Goal: Find specific page/section: Find specific page/section

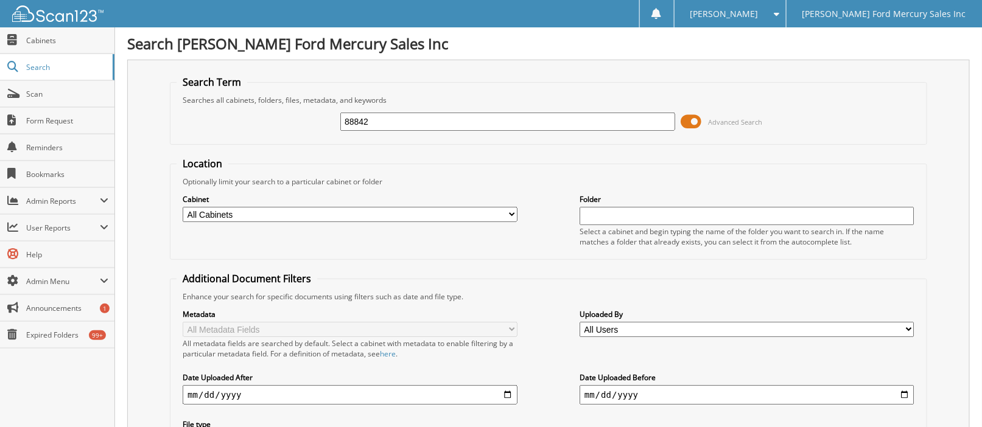
type input "88842"
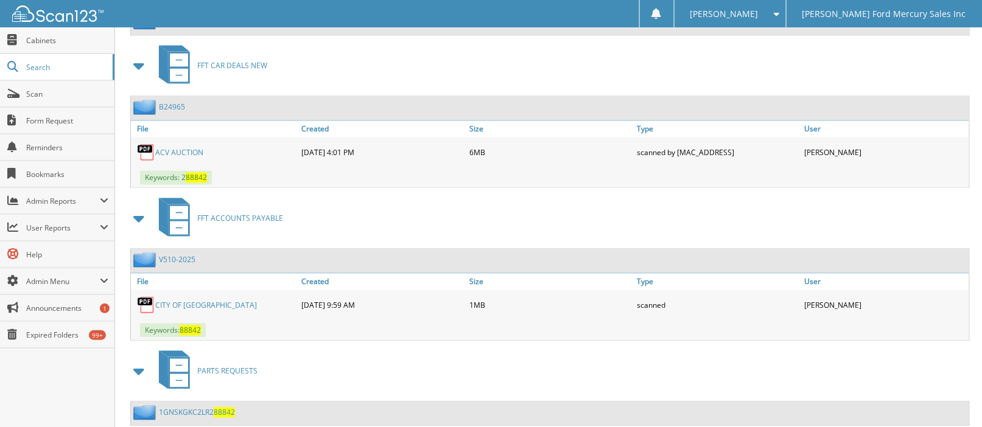
scroll to position [875, 0]
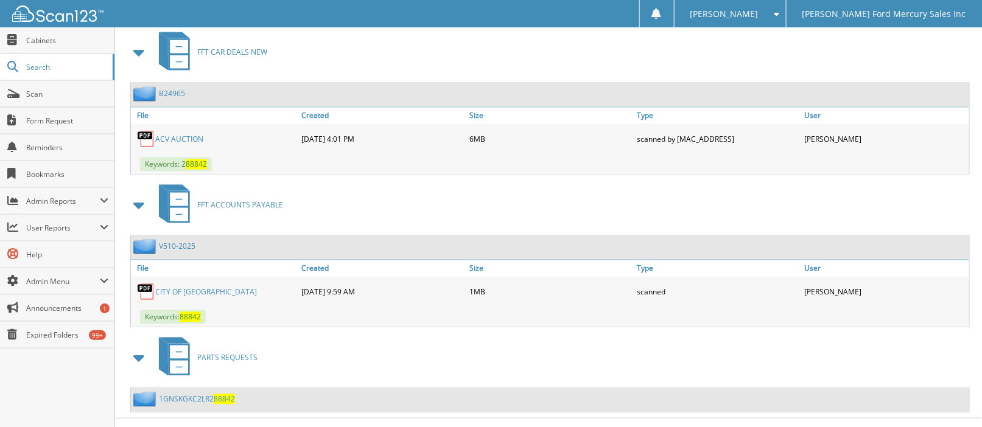
click at [195, 287] on link "CITY OF FALLON" at bounding box center [206, 292] width 102 height 10
